Goal: Information Seeking & Learning: Compare options

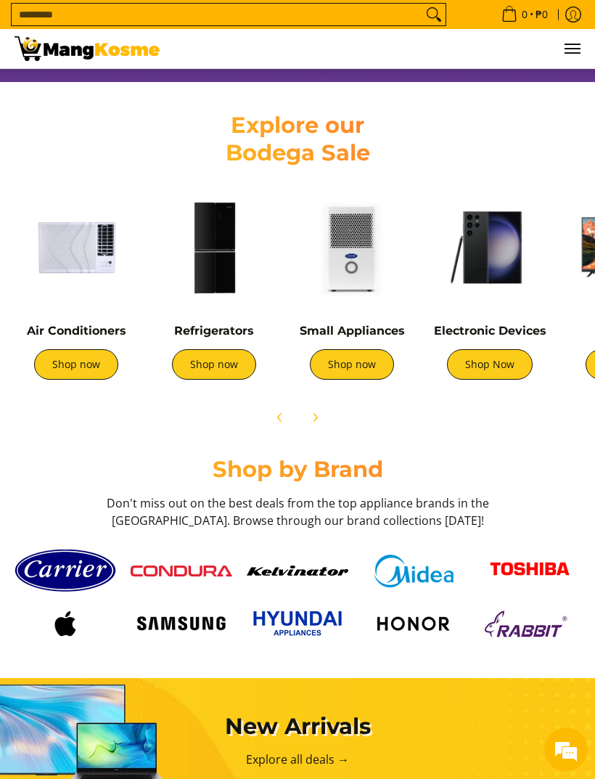
scroll to position [637, 0]
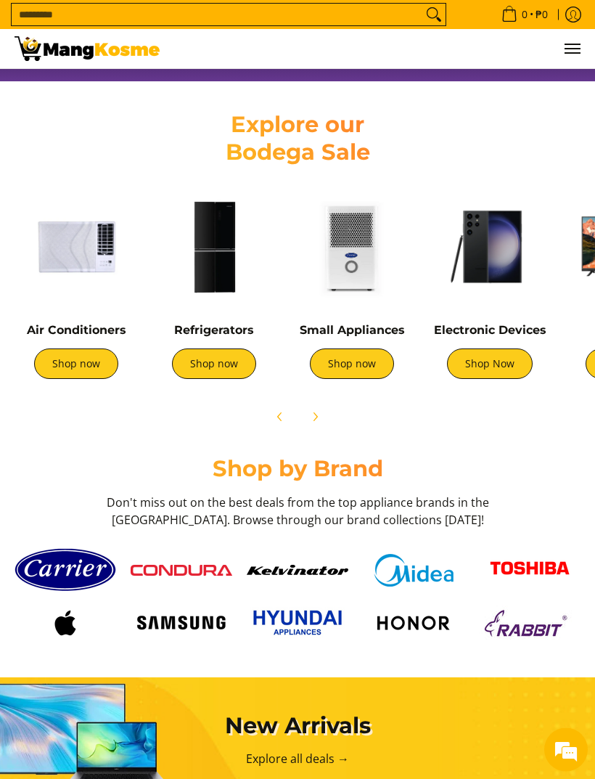
click at [196, 211] on img at bounding box center [213, 247] width 123 height 123
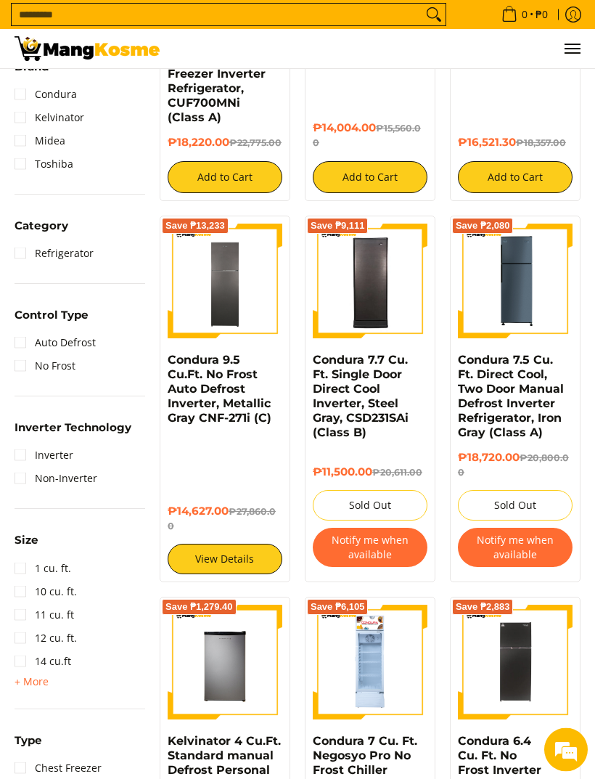
scroll to position [457, 0]
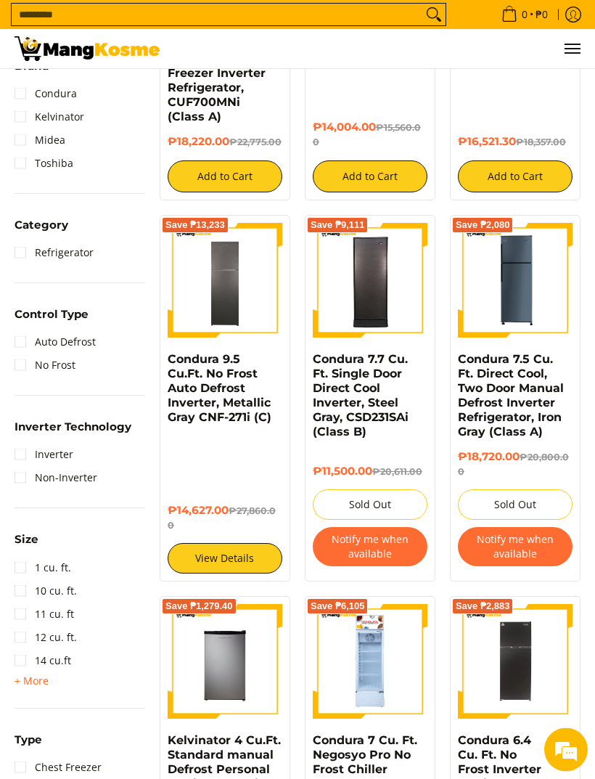
click at [414, 333] on img at bounding box center [370, 281] width 115 height 112
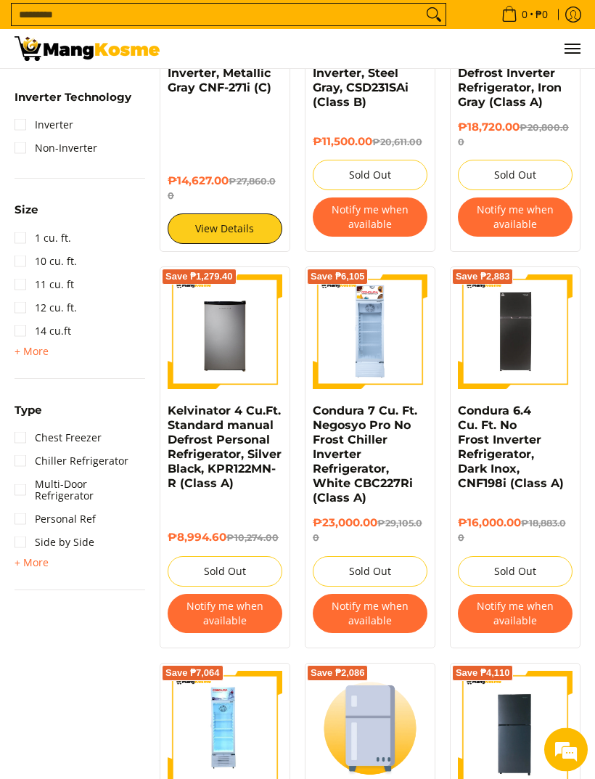
scroll to position [787, 0]
click at [504, 361] on img at bounding box center [515, 331] width 115 height 115
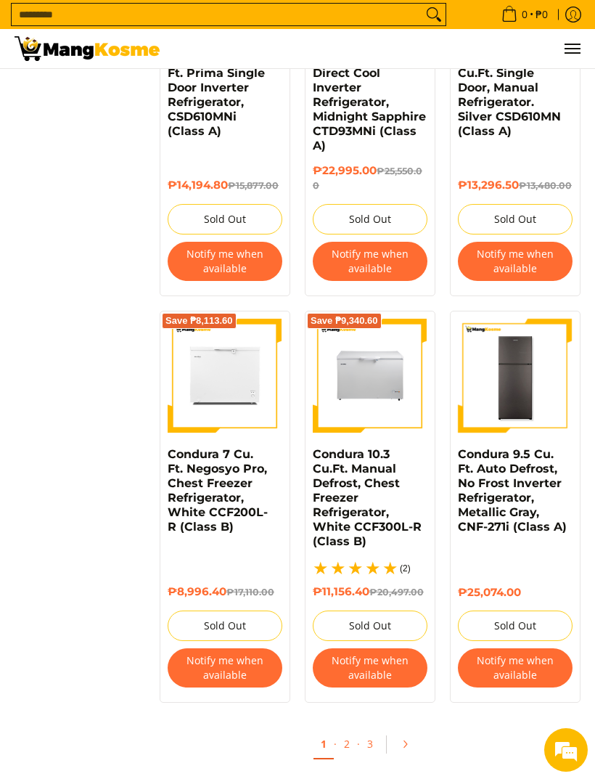
scroll to position [2756, 0]
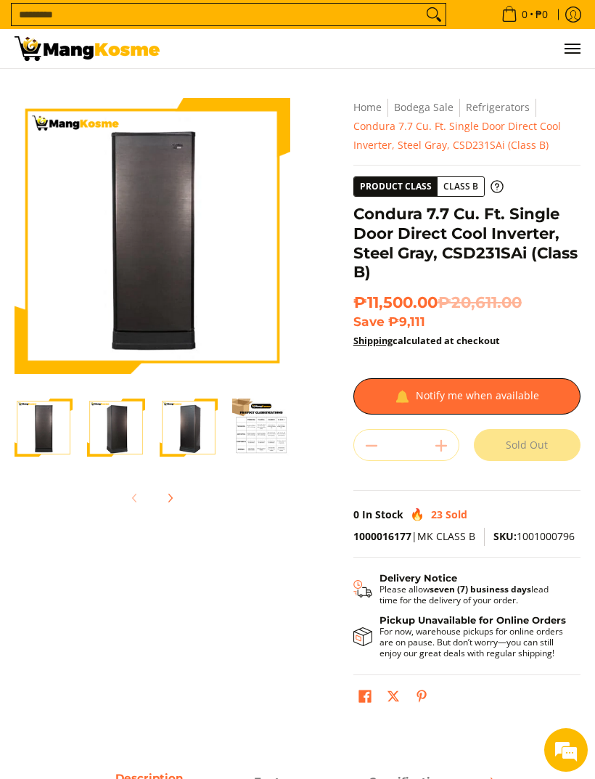
scroll to position [36, 0]
